Goal: Find contact information: Find contact information

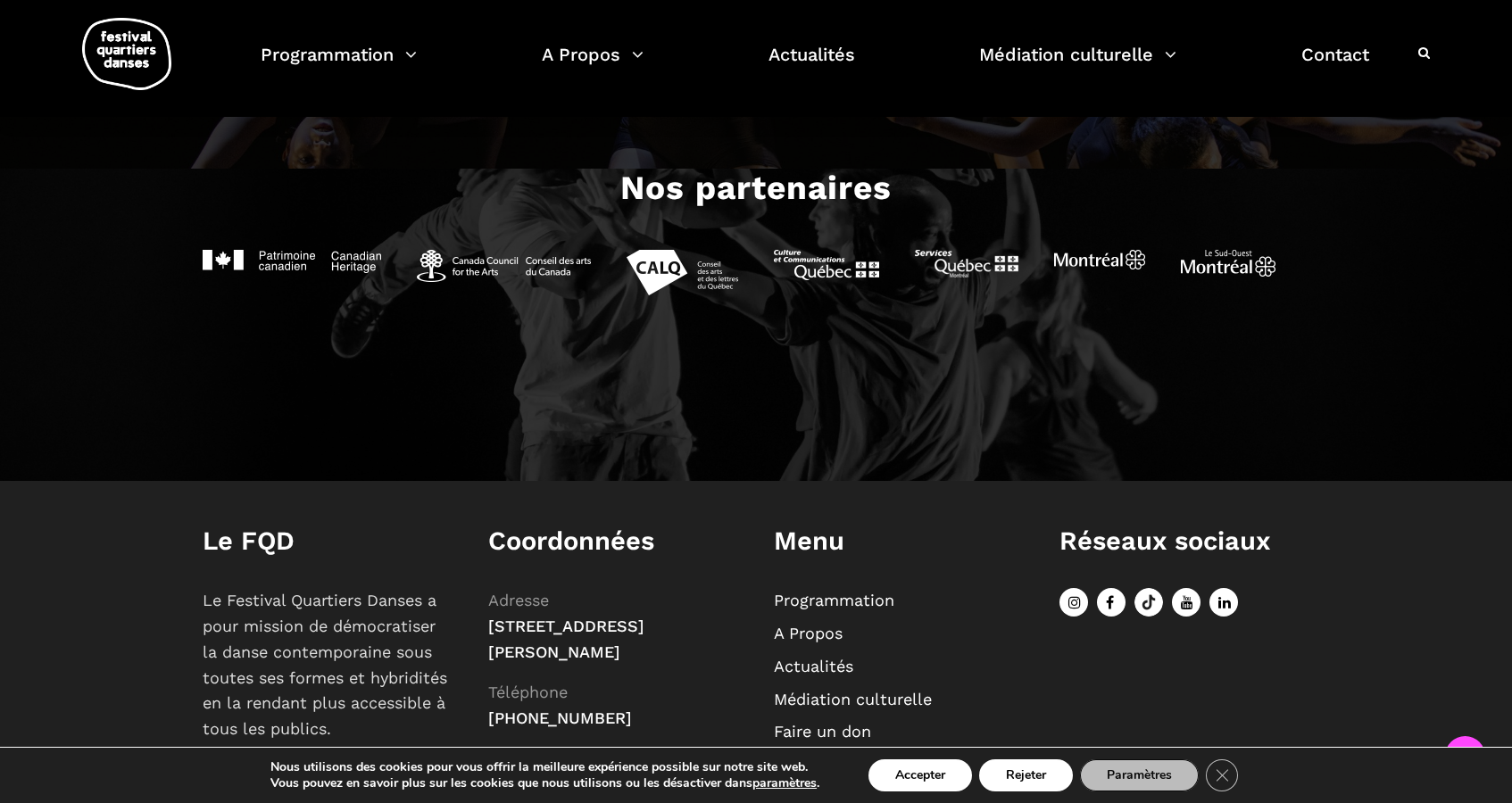
scroll to position [1936, 0]
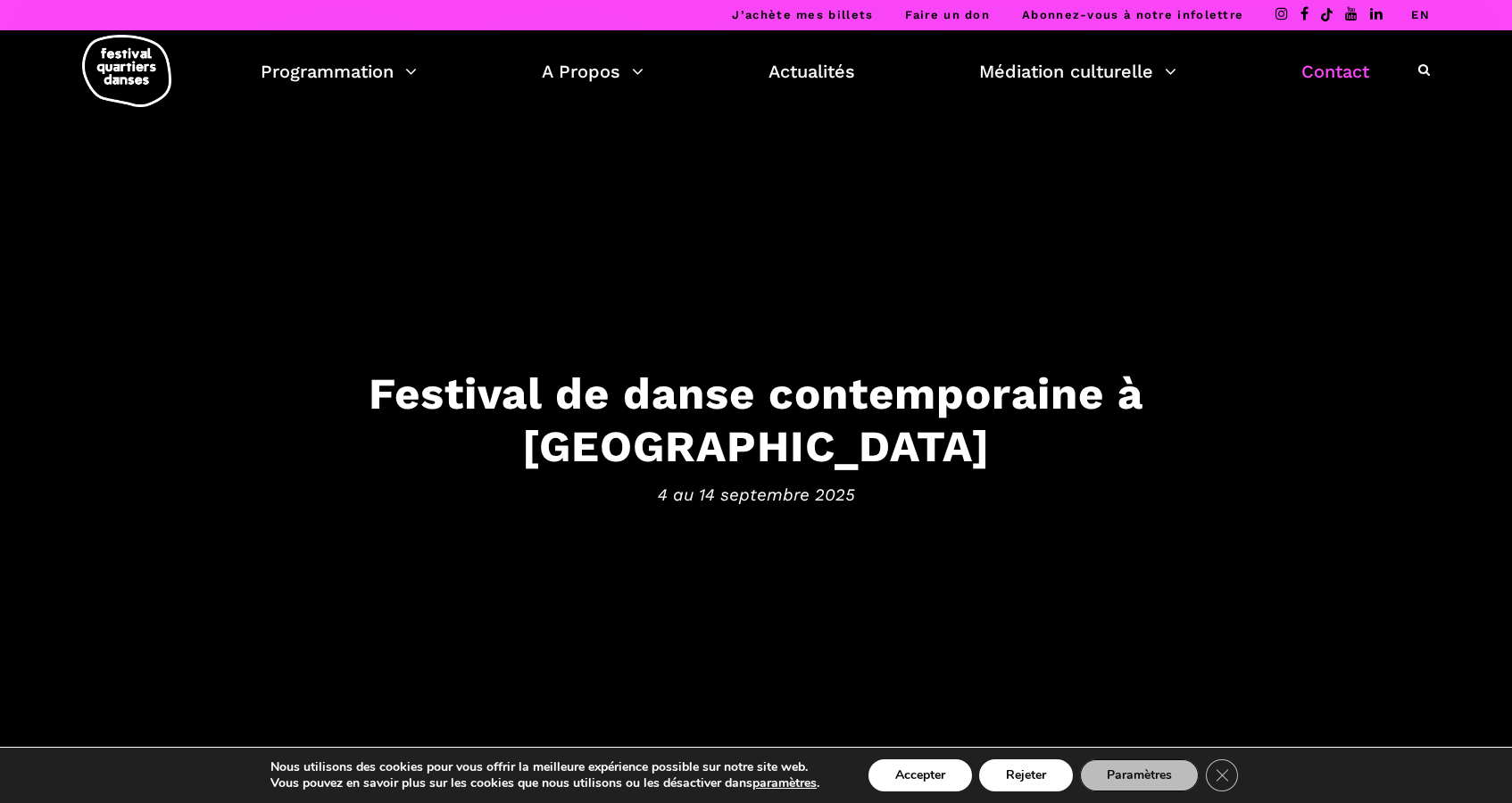
click at [1355, 63] on link "Contact" at bounding box center [1335, 71] width 68 height 31
